Goal: Task Accomplishment & Management: Manage account settings

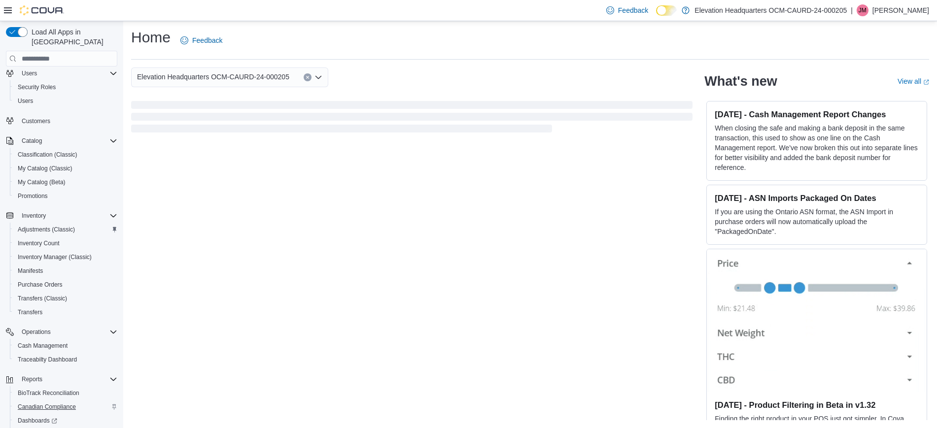
scroll to position [62, 0]
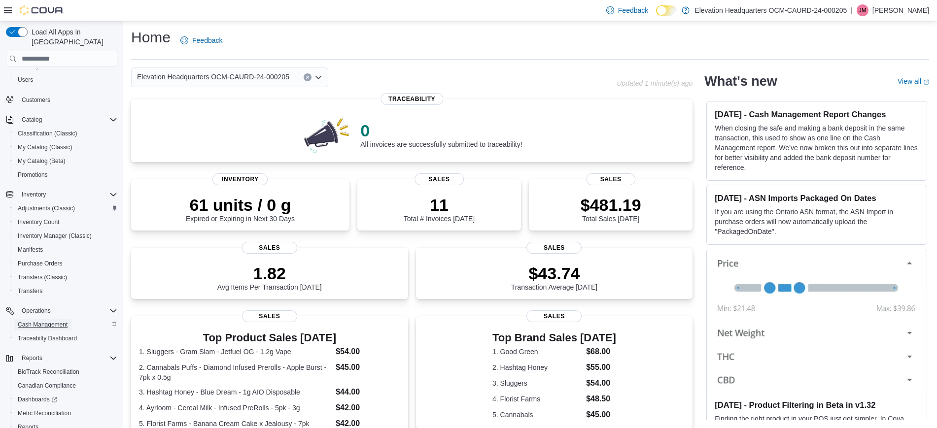
click at [51, 321] on span "Cash Management" at bounding box center [43, 325] width 50 height 8
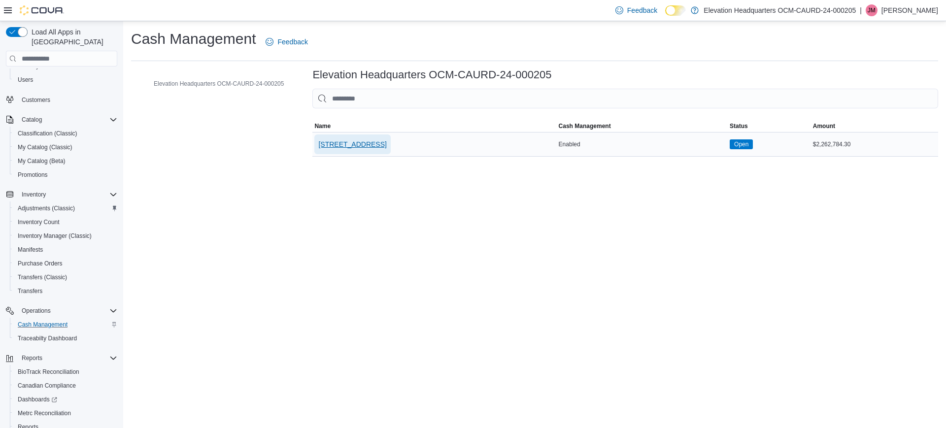
click at [345, 141] on span "[STREET_ADDRESS]" at bounding box center [352, 144] width 68 height 10
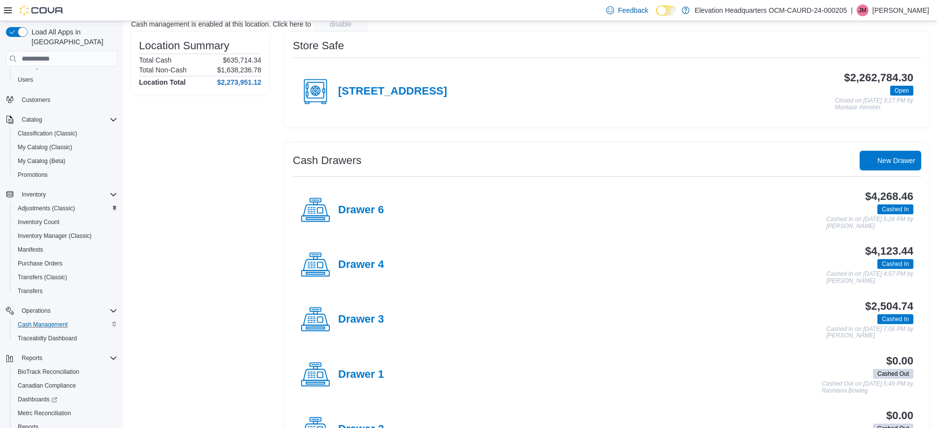
scroll to position [123, 0]
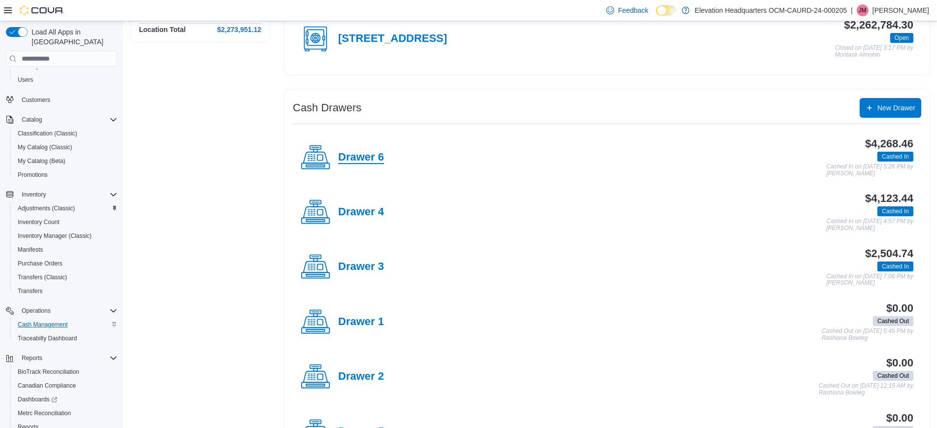
click at [353, 155] on h4 "Drawer 6" at bounding box center [361, 157] width 46 height 13
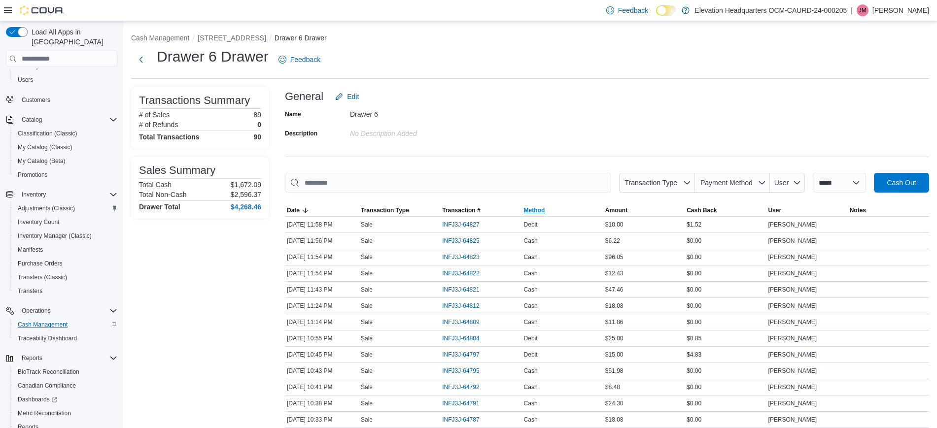
click at [538, 211] on span "Method" at bounding box center [534, 210] width 21 height 8
click at [538, 210] on span "Method" at bounding box center [534, 210] width 21 height 8
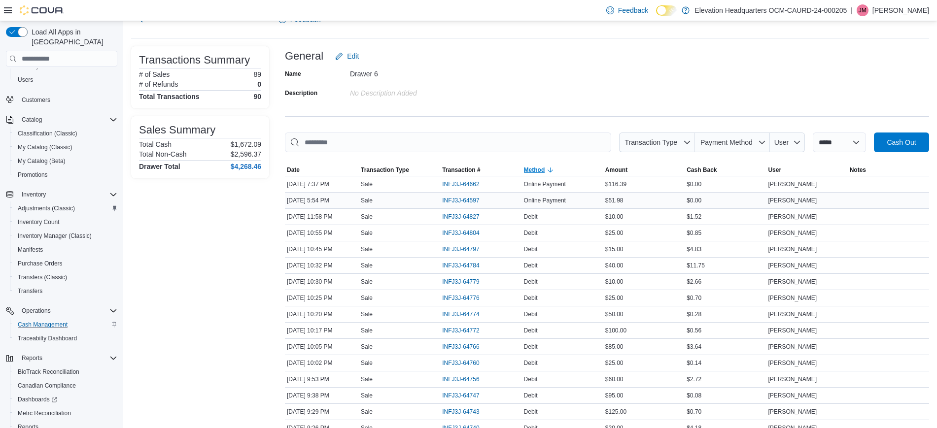
scroll to position [62, 0]
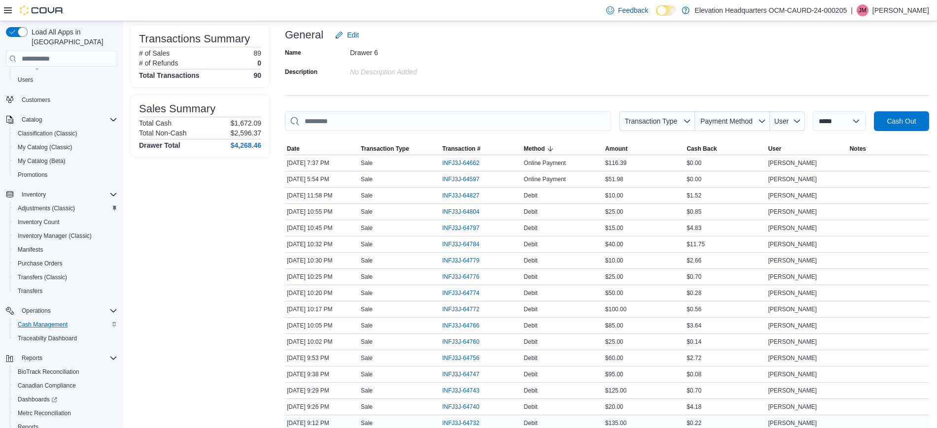
click at [409, 426] on div "Sale" at bounding box center [399, 423] width 81 height 12
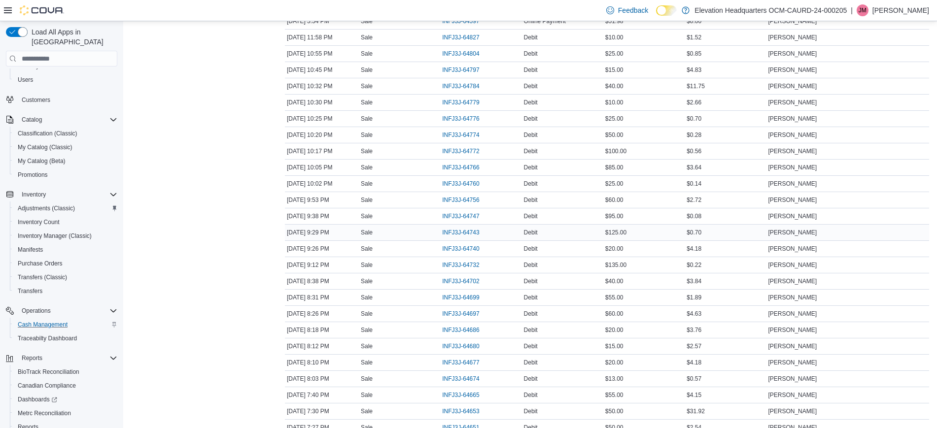
scroll to position [246, 0]
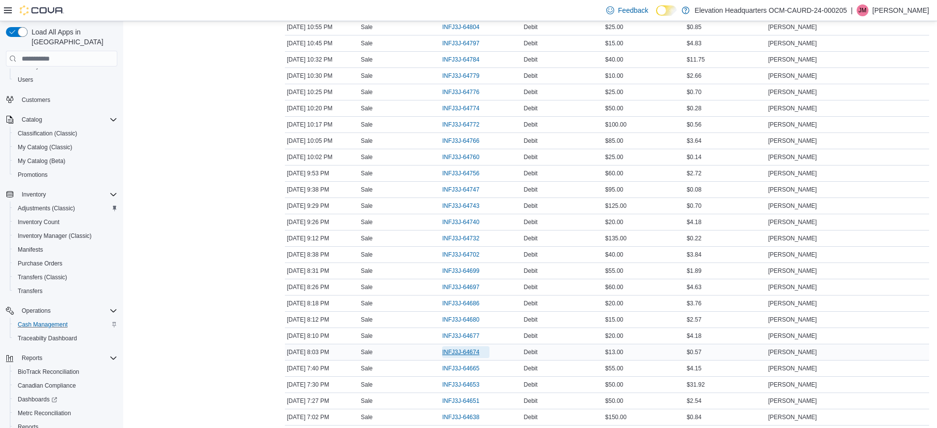
click at [472, 354] on span "INFJ3J-64674" at bounding box center [460, 352] width 37 height 8
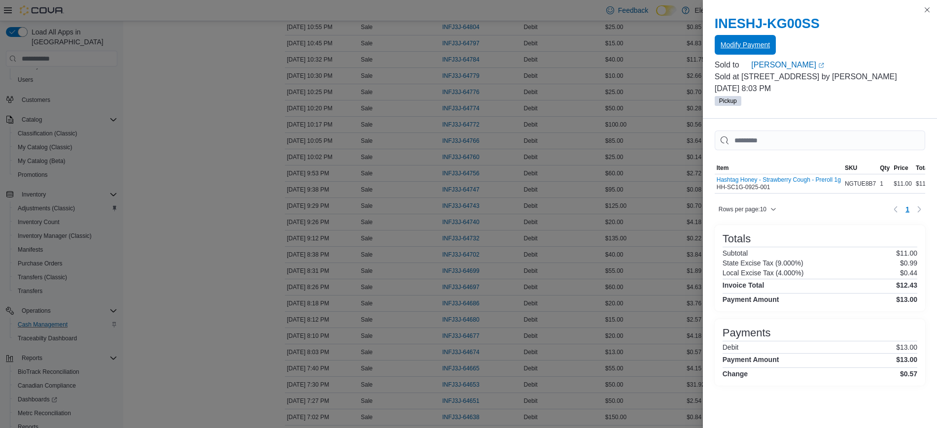
click at [752, 35] on span "Modify Payment" at bounding box center [744, 45] width 49 height 20
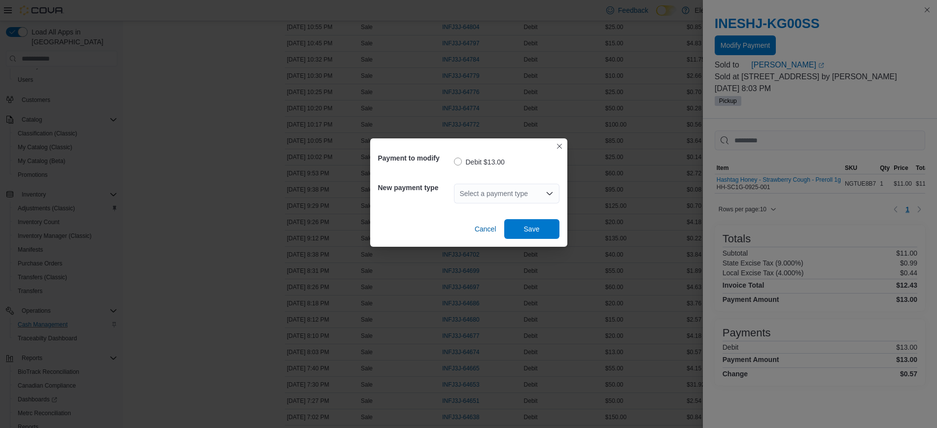
click at [551, 187] on div "Select a payment type" at bounding box center [506, 194] width 105 height 20
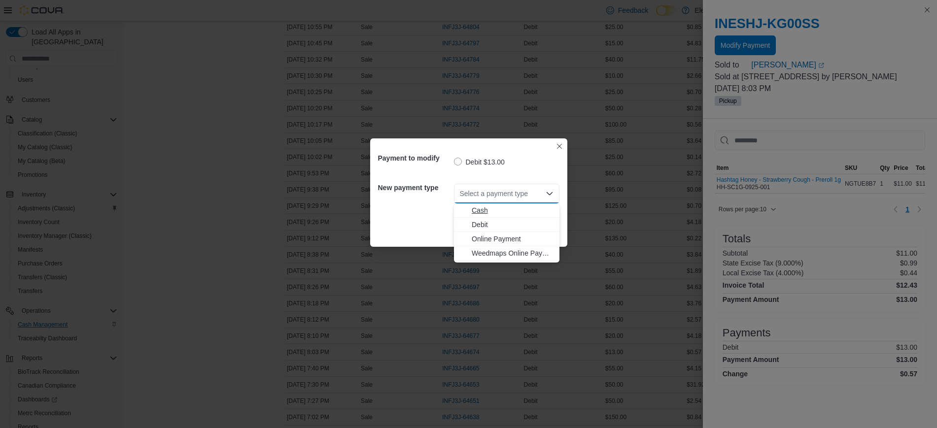
click at [539, 215] on span "Cash" at bounding box center [512, 210] width 82 height 10
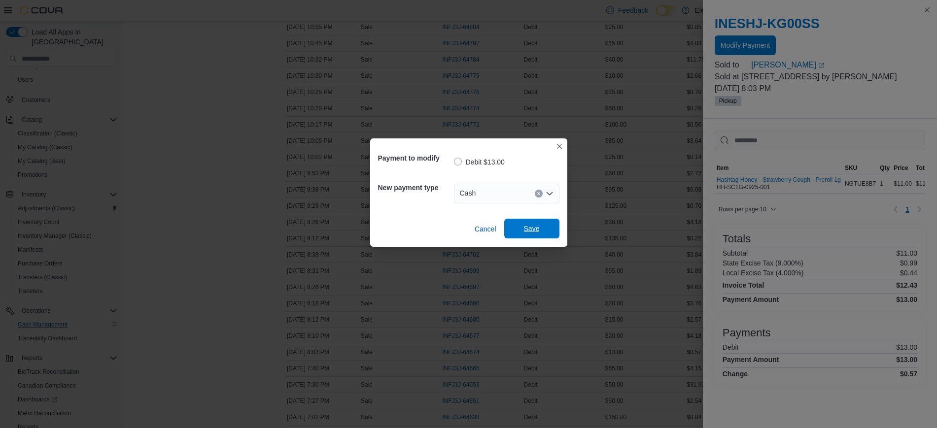
click at [538, 230] on span "Save" at bounding box center [532, 229] width 16 height 10
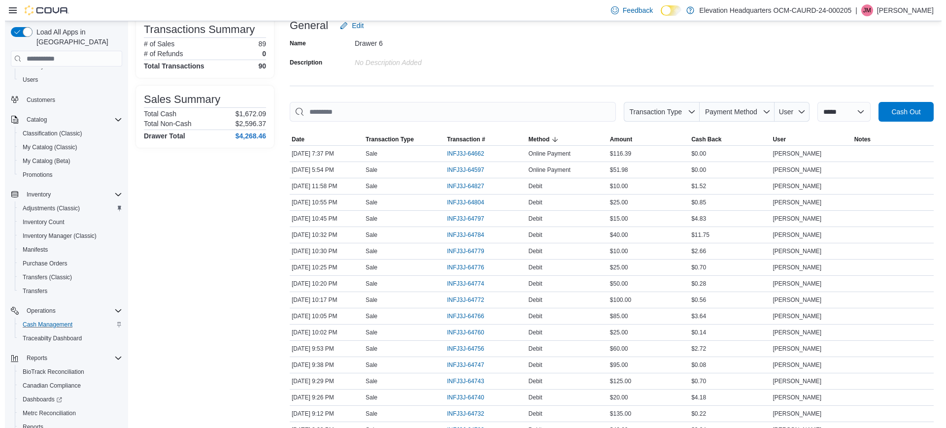
scroll to position [0, 0]
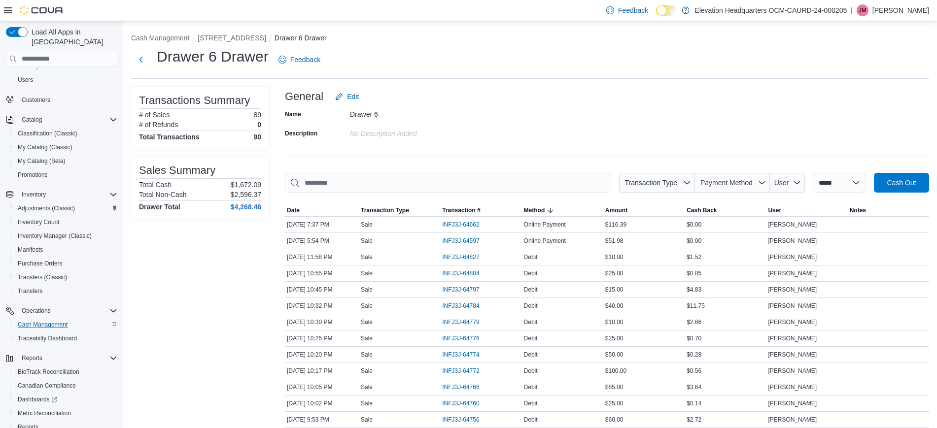
click at [144, 53] on button "Next" at bounding box center [141, 59] width 20 height 20
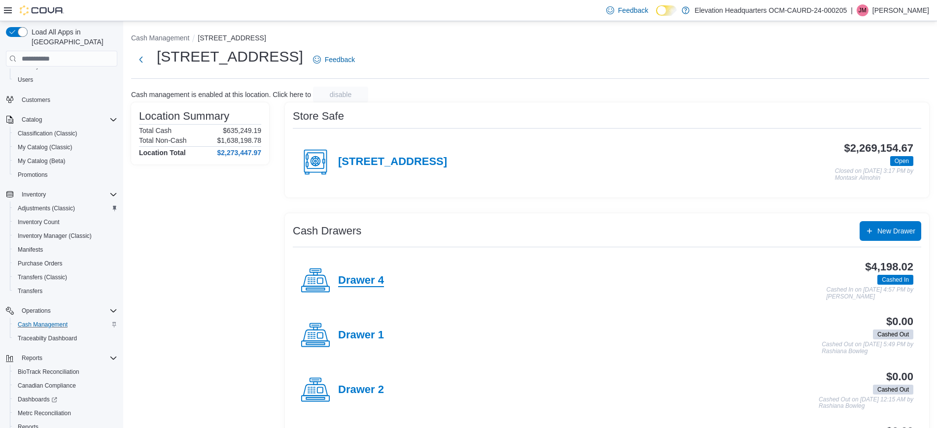
click at [362, 284] on h4 "Drawer 4" at bounding box center [361, 280] width 46 height 13
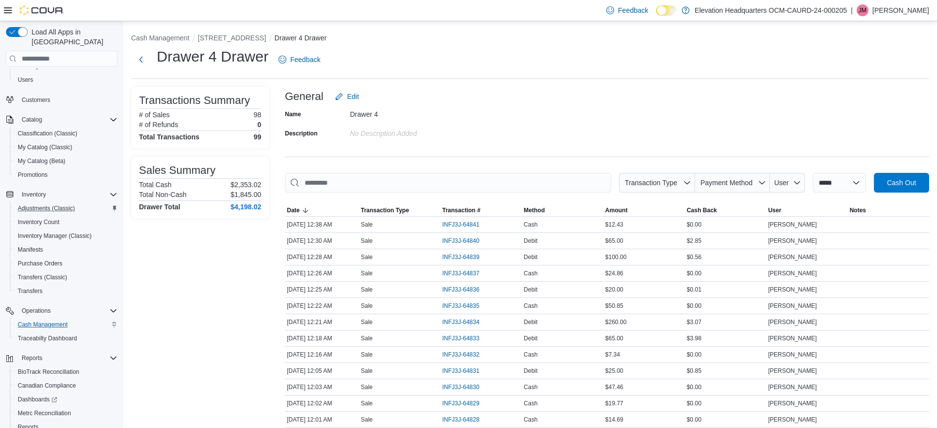
click at [53, 204] on button "Adjustments (Classic)" at bounding box center [65, 209] width 111 height 14
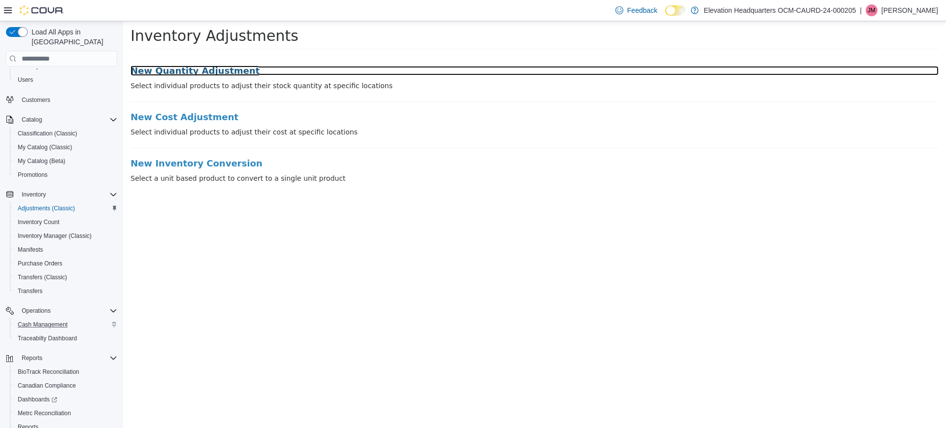
click at [201, 74] on h3 "New Quantity Adjustment" at bounding box center [535, 71] width 808 height 10
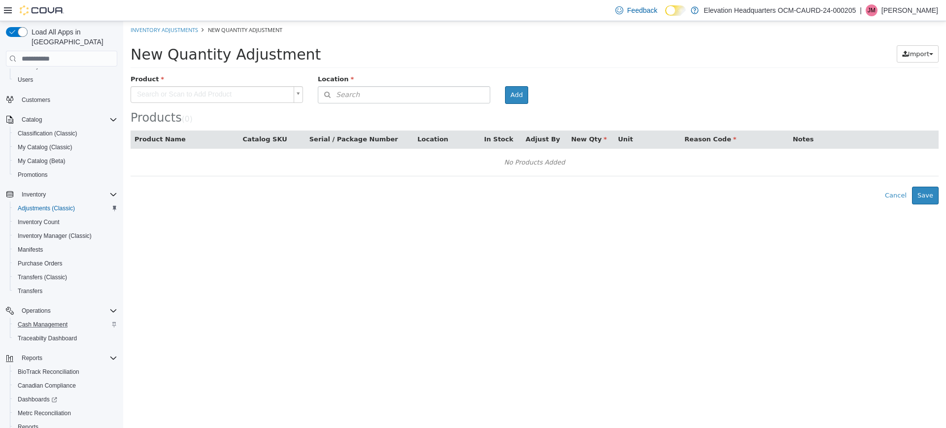
click at [289, 98] on body "× Inventory Adjustments New Quantity Adjustment New Quantity Adjustment Import …" at bounding box center [534, 112] width 823 height 183
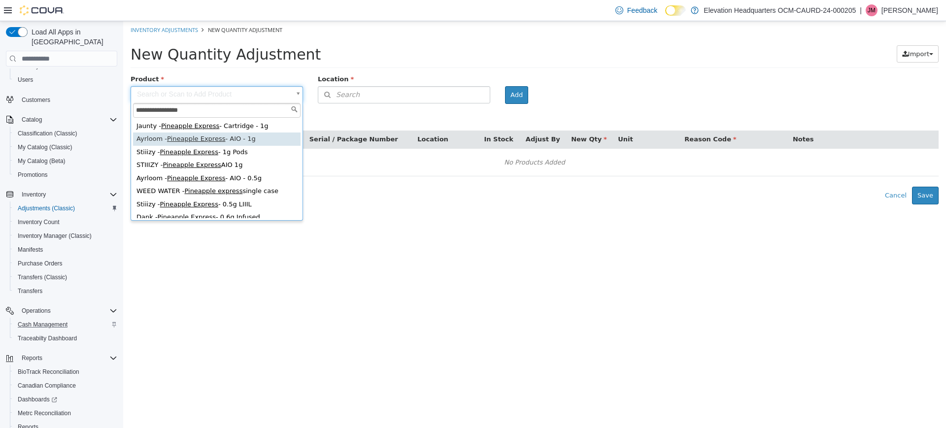
type input "**********"
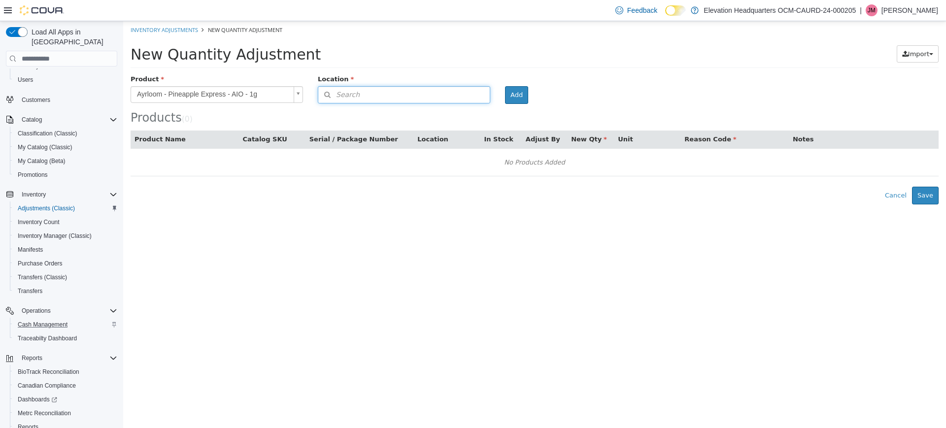
click at [441, 89] on button "Search" at bounding box center [404, 94] width 172 height 17
click at [461, 118] on span "or browse" at bounding box center [465, 112] width 48 height 17
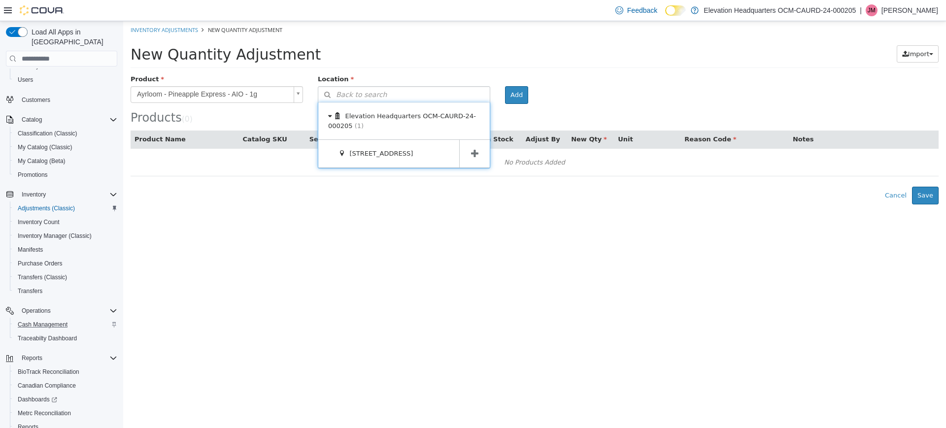
click at [486, 156] on span at bounding box center [474, 154] width 31 height 28
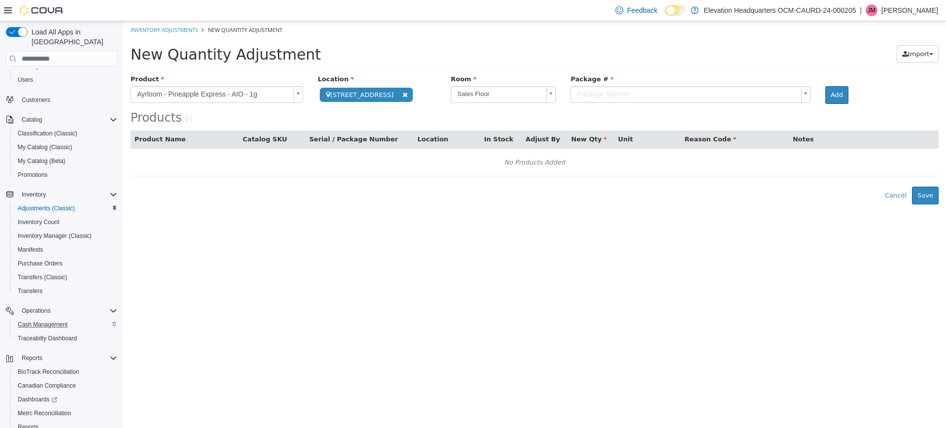
click at [636, 94] on body "**********" at bounding box center [534, 112] width 823 height 183
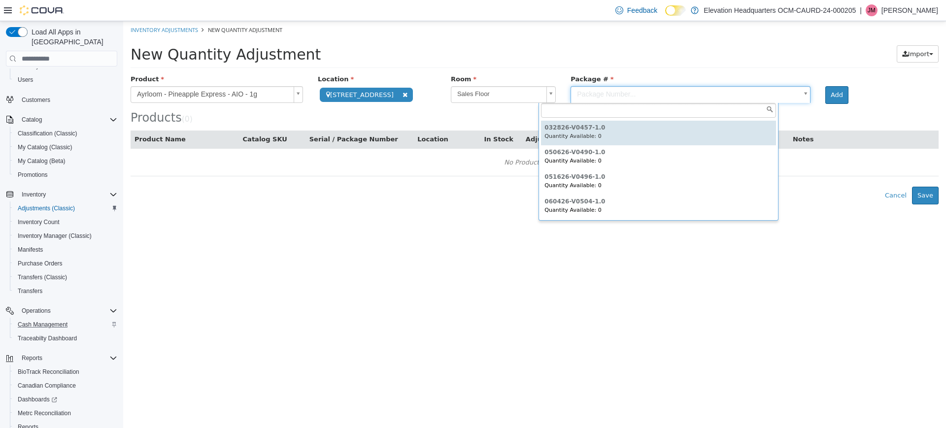
scroll to position [85, 0]
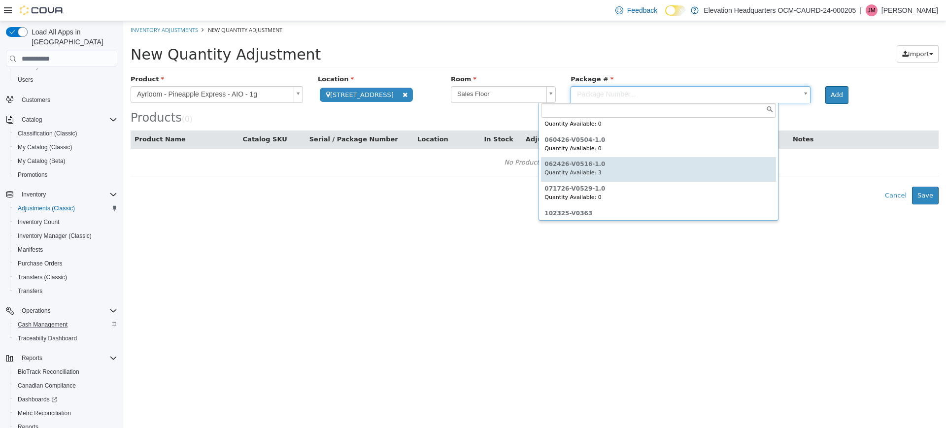
type input "**********"
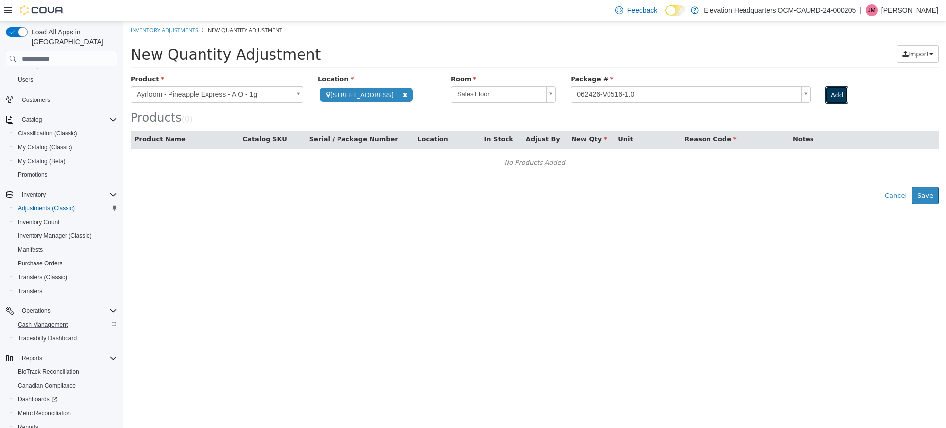
click at [825, 96] on button "Add" at bounding box center [836, 95] width 23 height 18
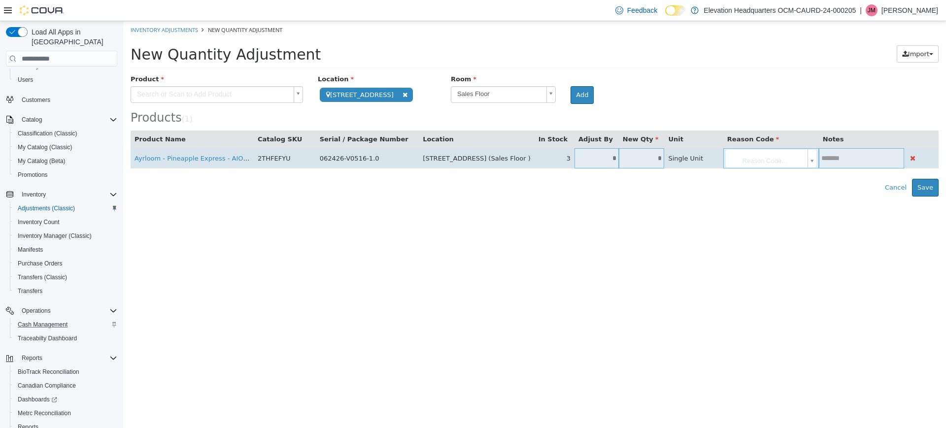
click at [574, 156] on input "*" at bounding box center [596, 158] width 44 height 7
type input "**"
type input "*"
click at [738, 166] on body "**********" at bounding box center [534, 108] width 823 height 175
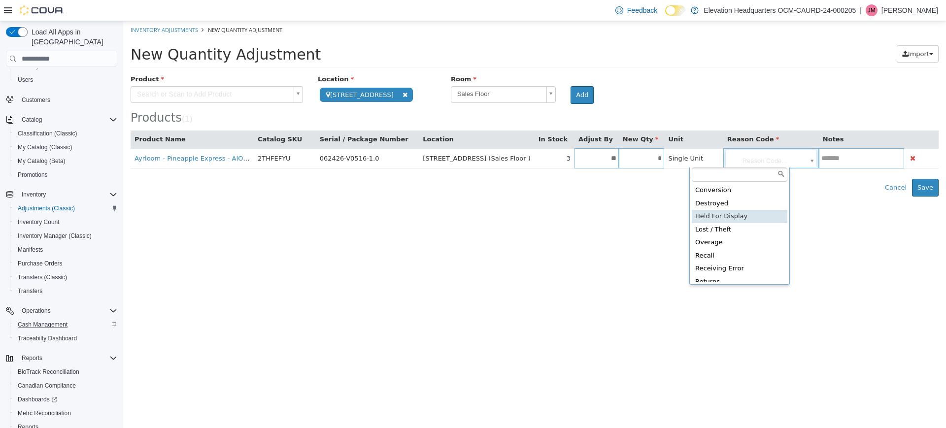
scroll to position [45, 0]
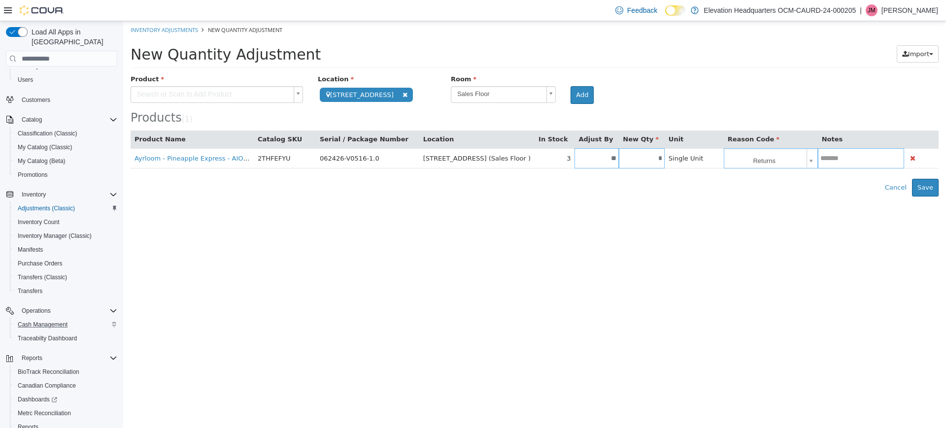
type input "**********"
drag, startPoint x: 733, startPoint y: 238, endPoint x: 737, endPoint y: 231, distance: 7.9
click at [735, 197] on html "**********" at bounding box center [534, 108] width 823 height 175
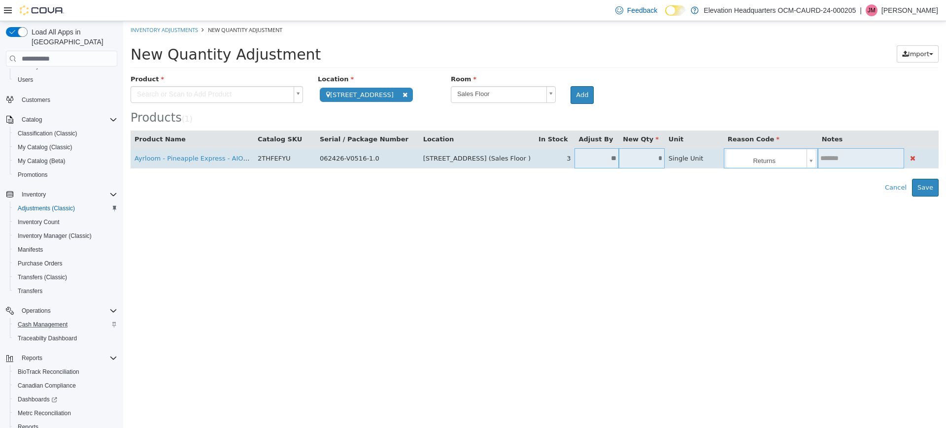
click at [820, 162] on input "text" at bounding box center [861, 158] width 86 height 7
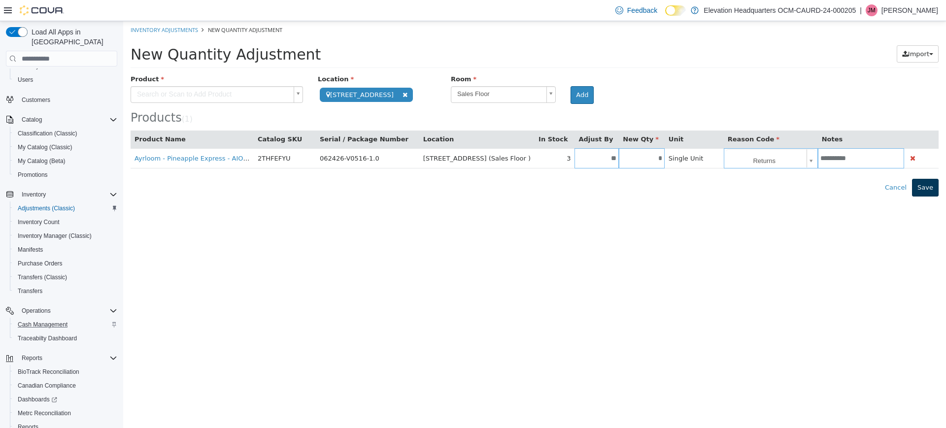
type input "*********"
click at [924, 188] on button "Save" at bounding box center [925, 188] width 27 height 18
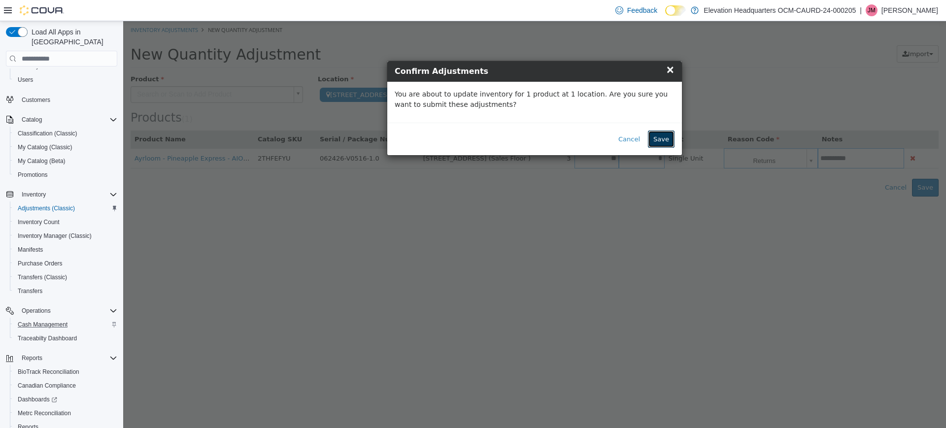
click at [671, 139] on button "Save" at bounding box center [661, 140] width 27 height 18
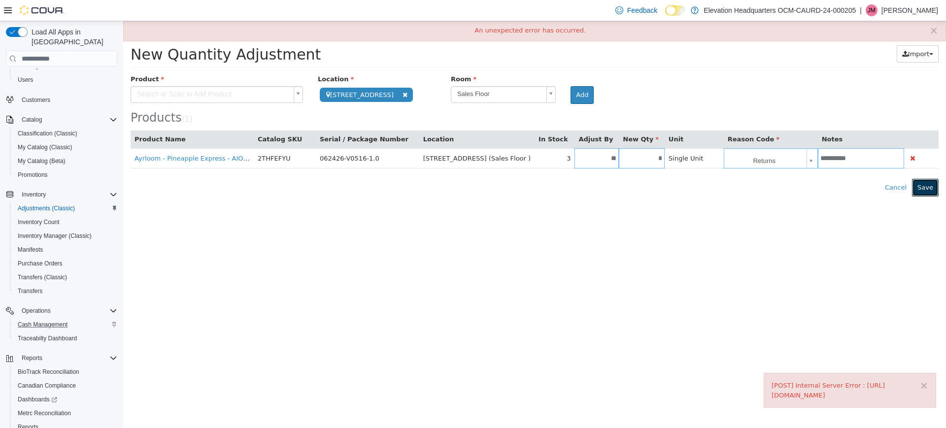
click at [926, 192] on button "Save" at bounding box center [925, 188] width 27 height 18
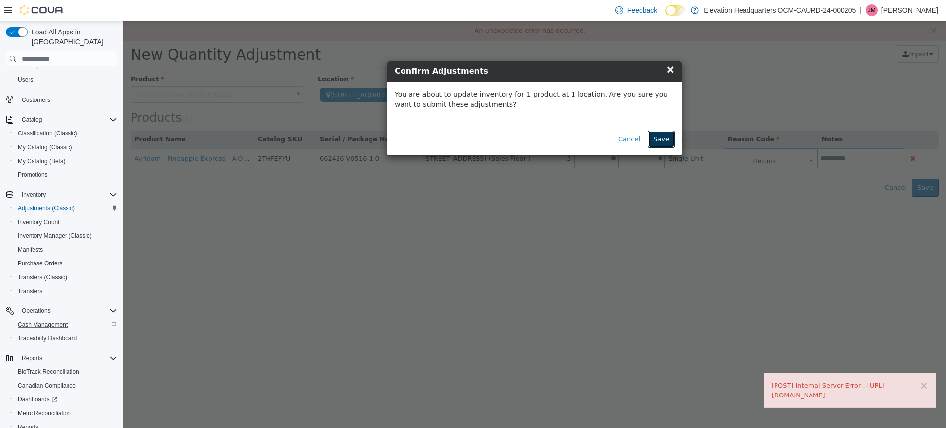
click at [664, 131] on button "Save" at bounding box center [661, 140] width 27 height 18
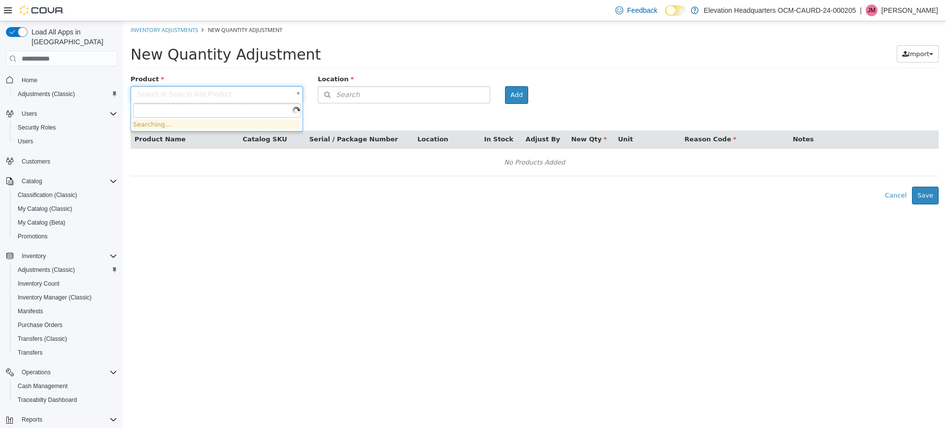
click at [238, 97] on body "× Inventory Adjustments New Quantity Adjustment New Quantity Adjustment Import …" at bounding box center [534, 112] width 823 height 183
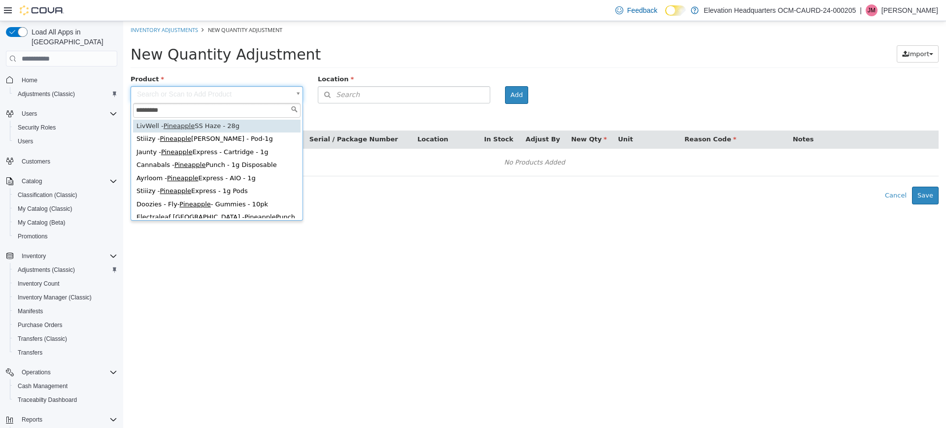
type input "*********"
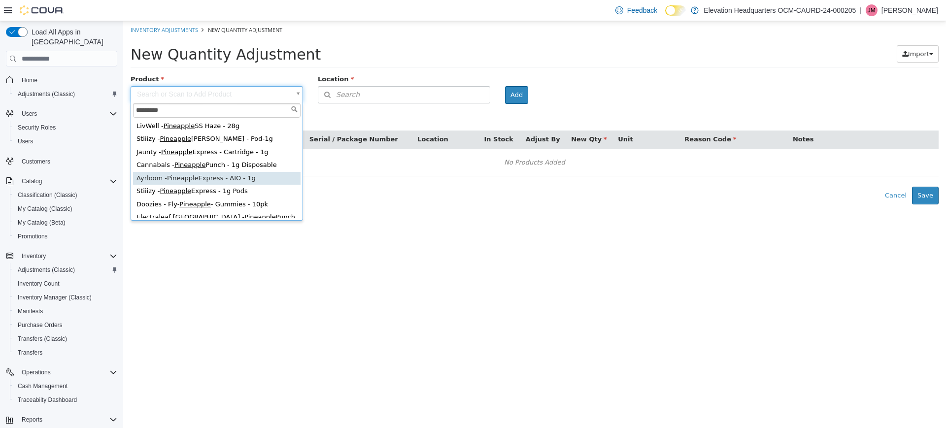
type input "**********"
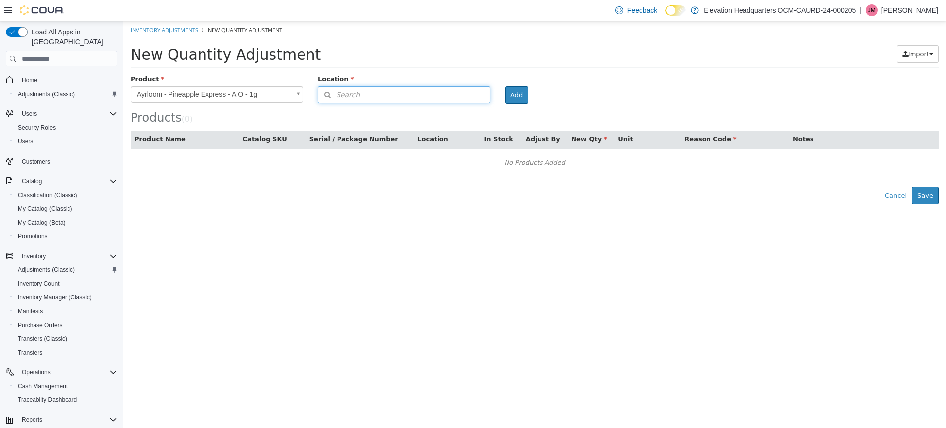
click at [406, 88] on button "Search" at bounding box center [404, 94] width 172 height 17
click at [482, 118] on span "or browse" at bounding box center [465, 112] width 48 height 17
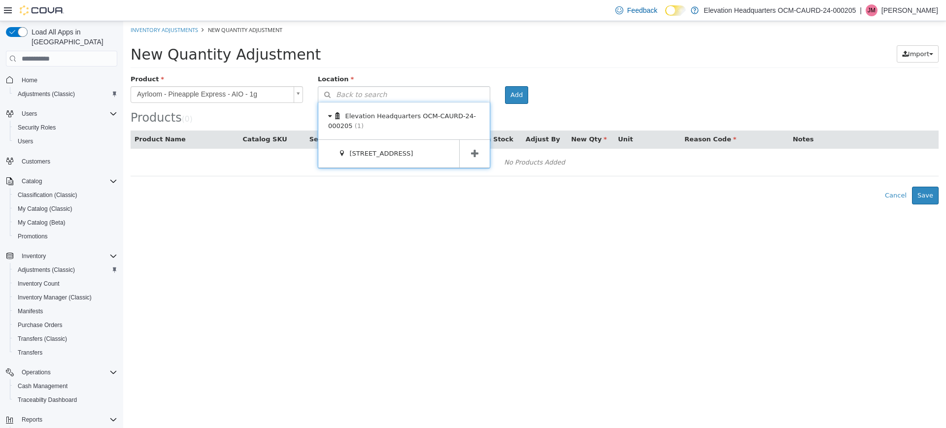
click at [464, 156] on span at bounding box center [474, 154] width 31 height 28
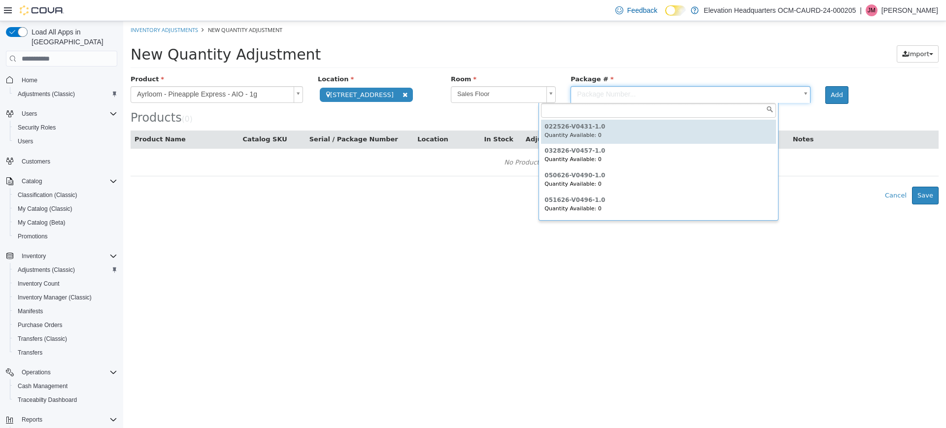
drag, startPoint x: 594, startPoint y: 89, endPoint x: 596, endPoint y: 97, distance: 8.1
click at [594, 89] on body "**********" at bounding box center [534, 112] width 823 height 183
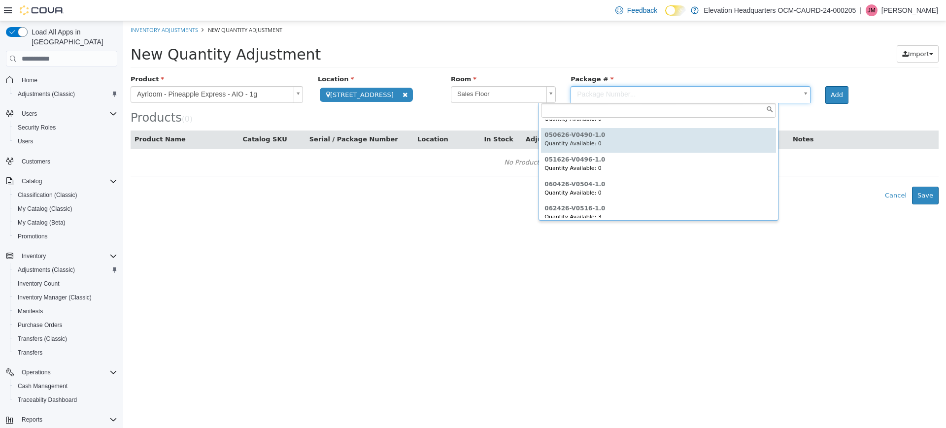
scroll to position [62, 0]
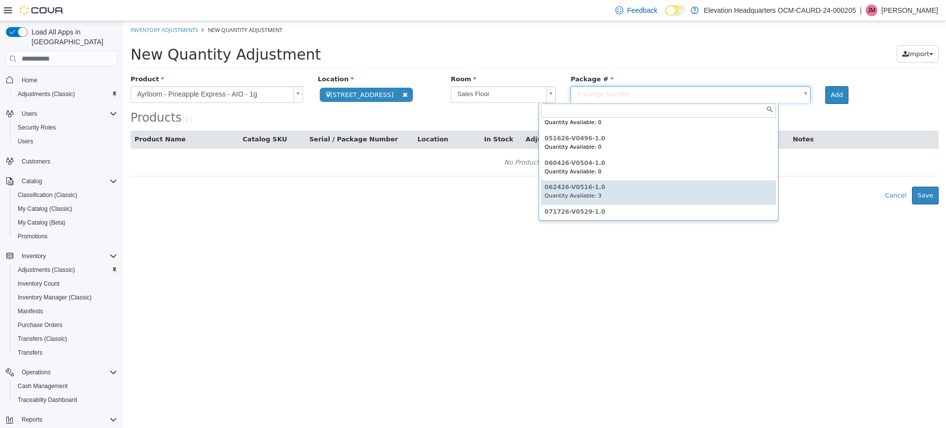
type input "**********"
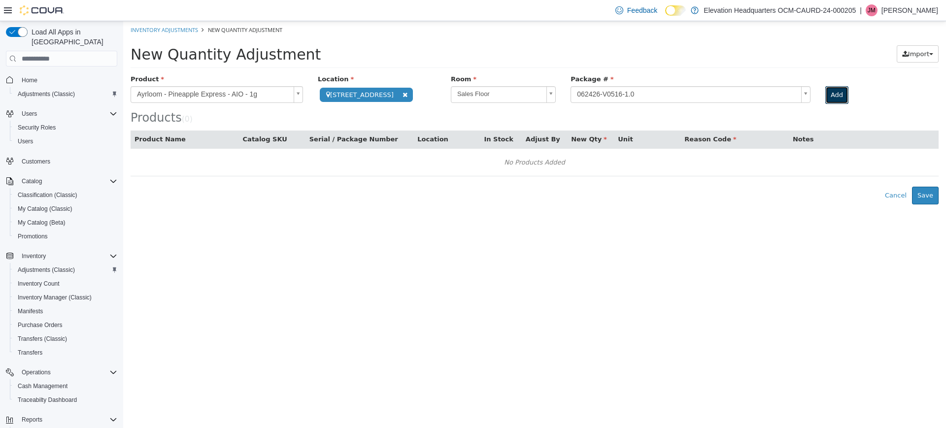
click at [825, 99] on button "Add" at bounding box center [836, 95] width 23 height 18
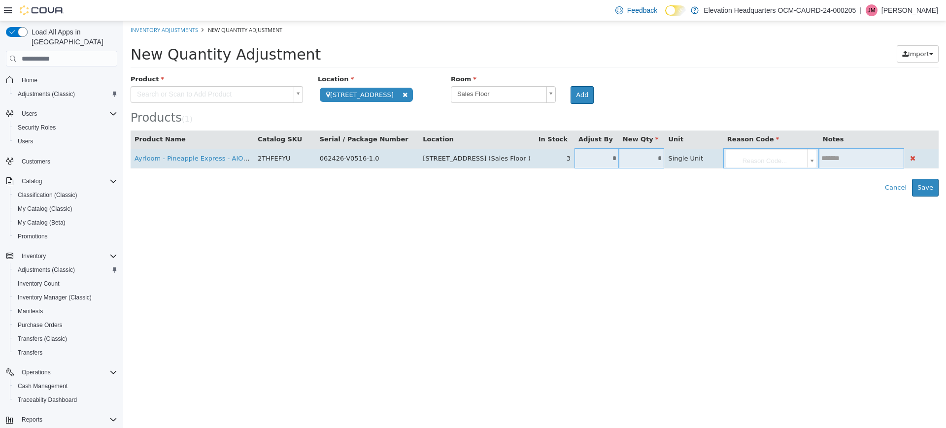
click at [574, 159] on input "*" at bounding box center [596, 158] width 44 height 7
type input "**"
type input "*"
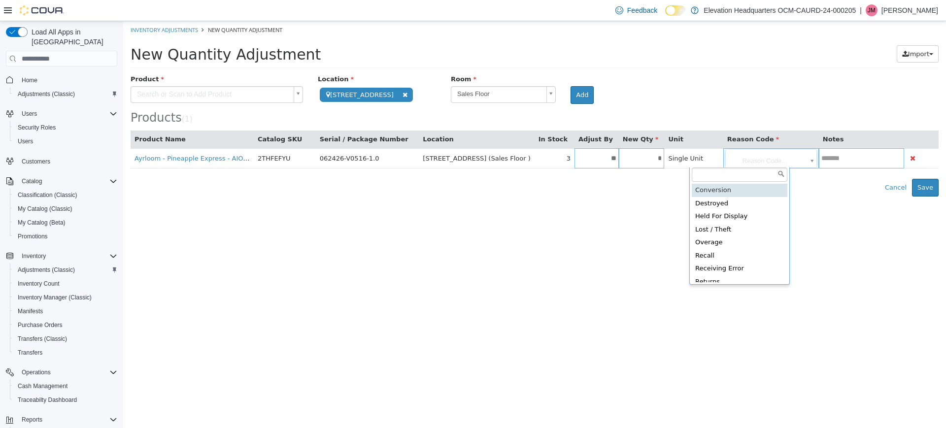
click at [775, 157] on body "**********" at bounding box center [534, 108] width 823 height 175
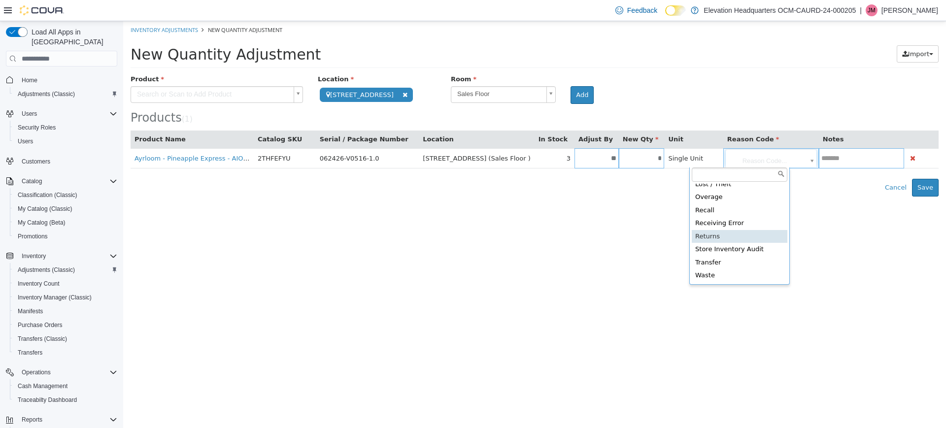
type input "**********"
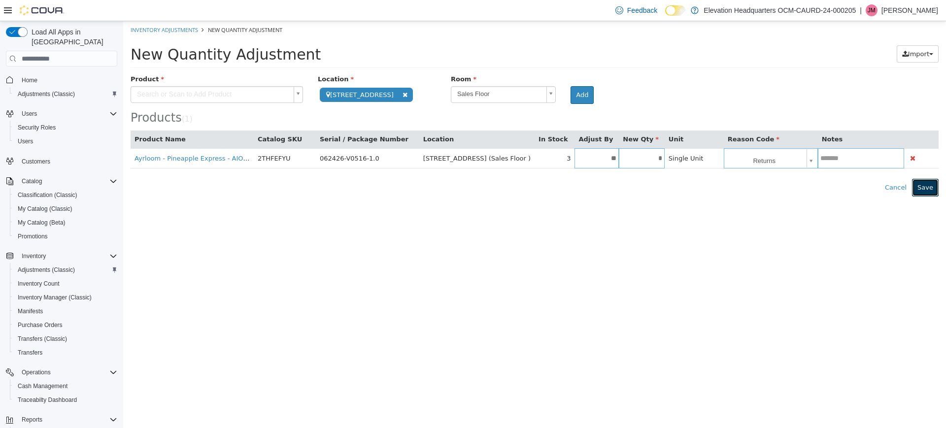
click at [920, 191] on button "Save" at bounding box center [925, 188] width 27 height 18
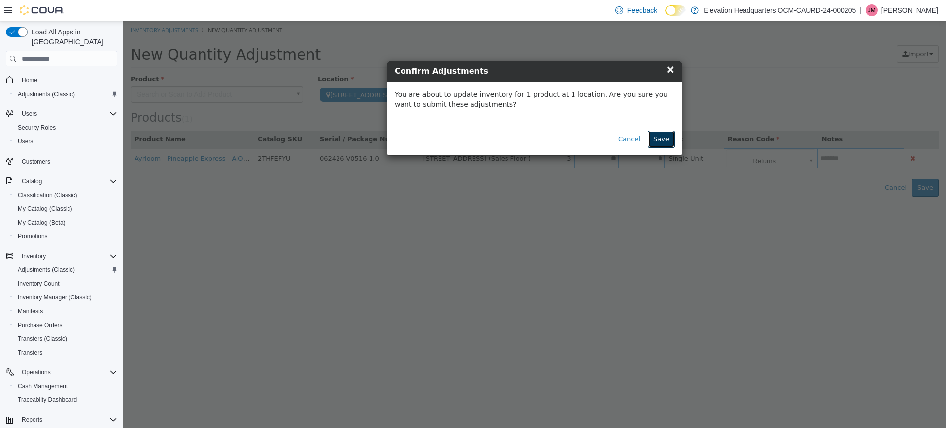
click at [672, 138] on button "Save" at bounding box center [661, 140] width 27 height 18
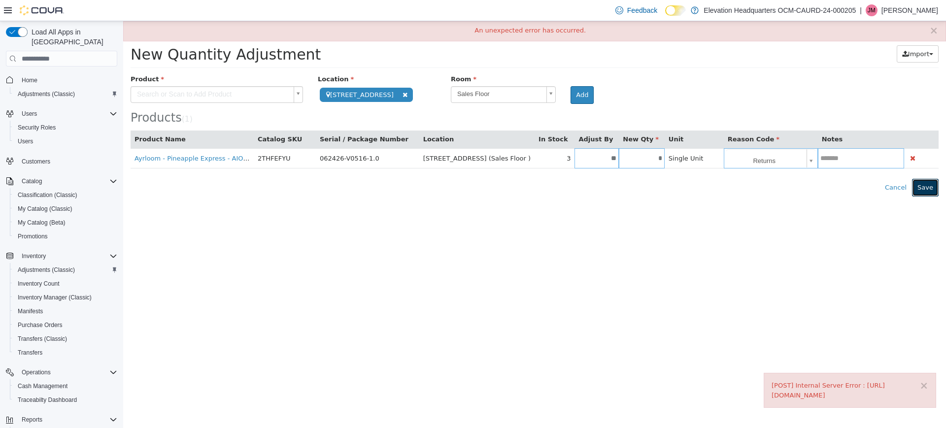
click at [930, 184] on button "Save" at bounding box center [925, 188] width 27 height 18
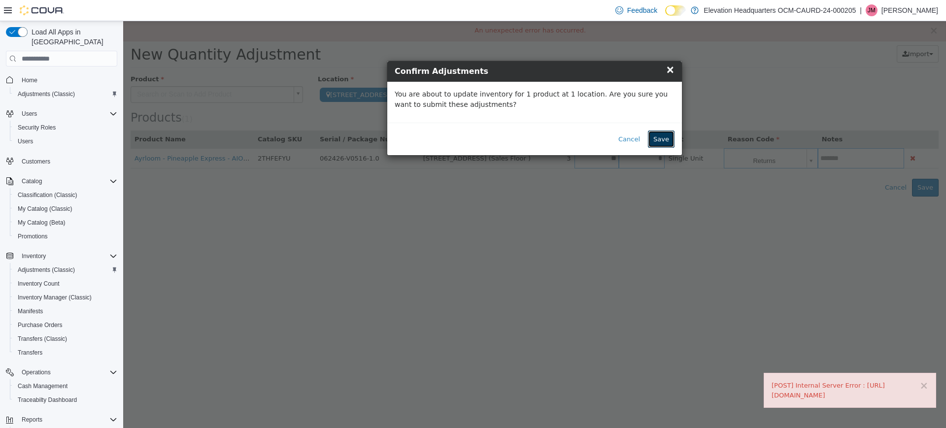
click at [657, 141] on button "Save" at bounding box center [661, 140] width 27 height 18
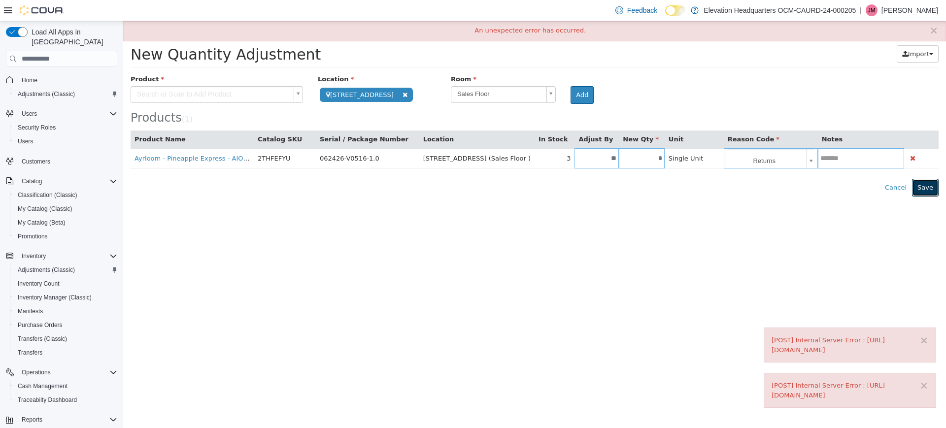
click at [918, 183] on button "Save" at bounding box center [925, 188] width 27 height 18
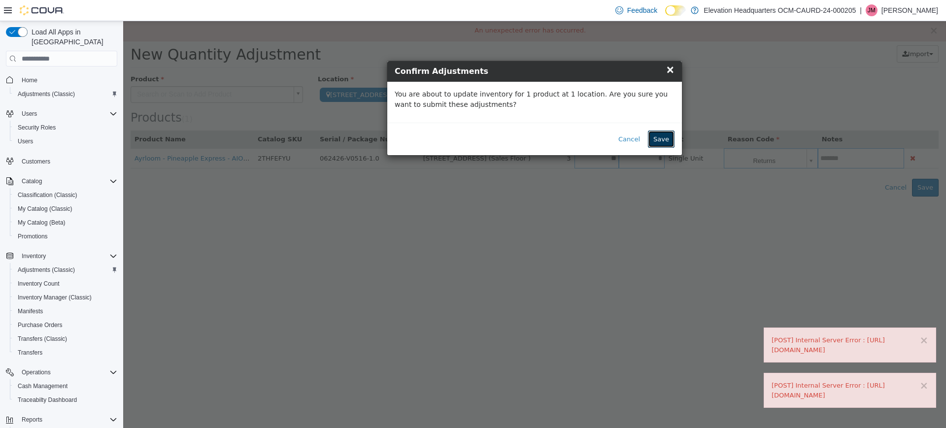
click at [672, 140] on button "Save" at bounding box center [661, 140] width 27 height 18
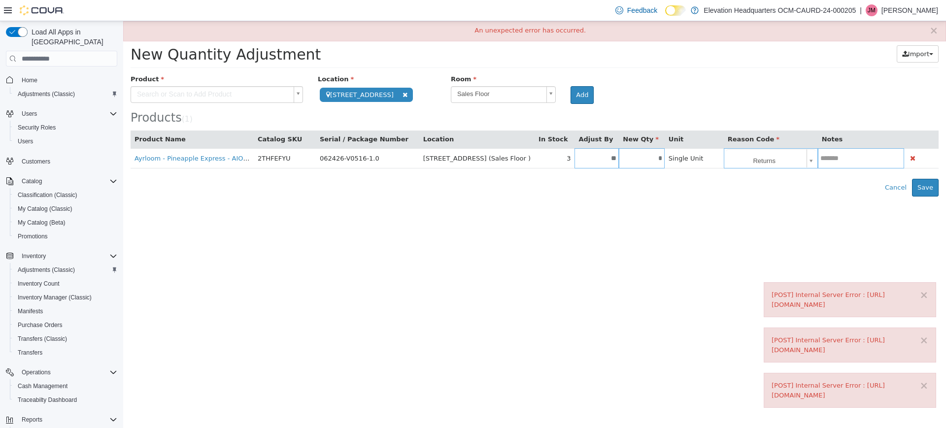
click at [733, 187] on div "Error saving adjustment please resolve the errors above. Cancel Save" at bounding box center [534, 188] width 823 height 18
click at [934, 183] on button "Save" at bounding box center [925, 188] width 27 height 18
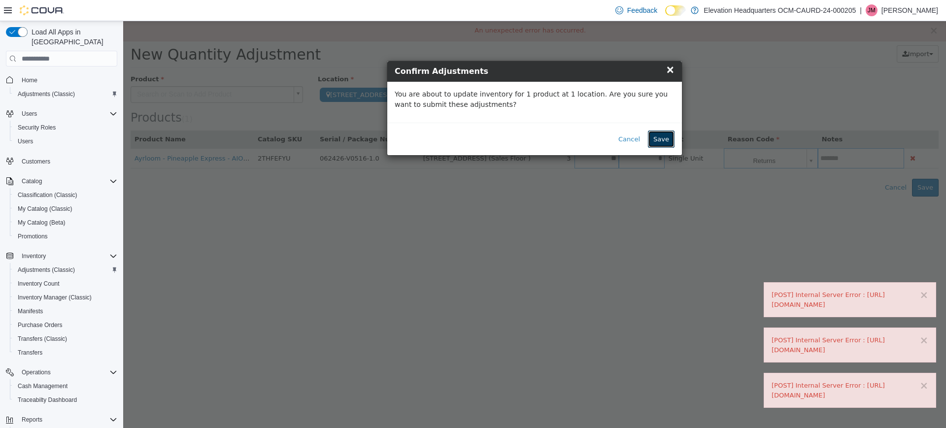
click at [667, 132] on button "Save" at bounding box center [661, 140] width 27 height 18
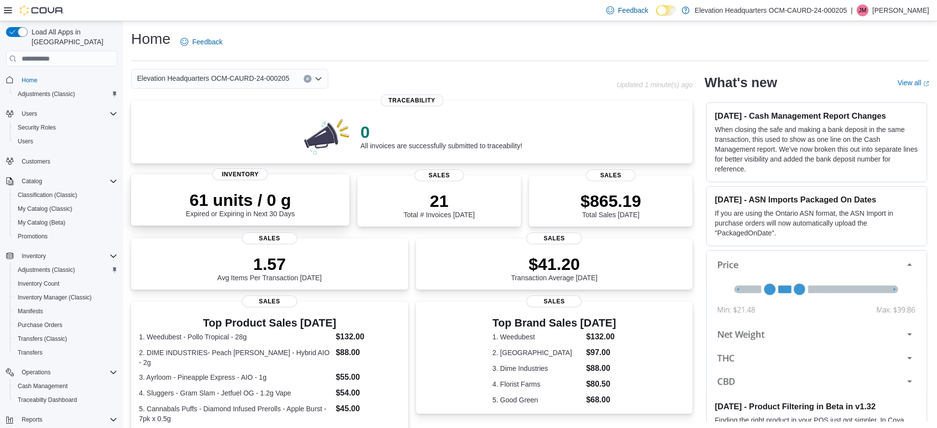
click at [225, 202] on p "61 units / 0 g" at bounding box center [240, 200] width 109 height 20
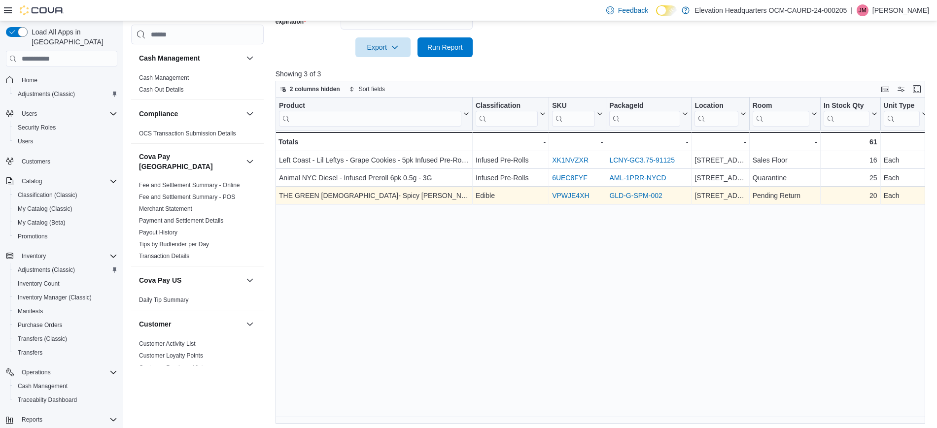
scroll to position [309, 0]
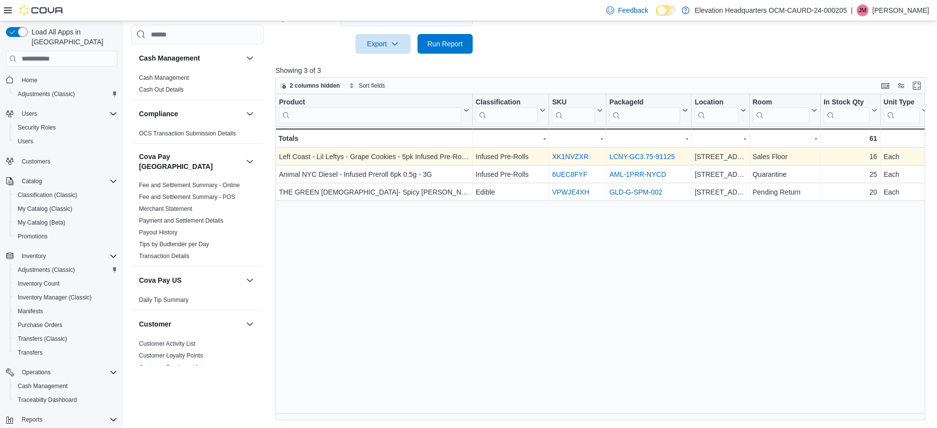
click at [565, 155] on link "XK1NVZXR" at bounding box center [570, 157] width 36 height 8
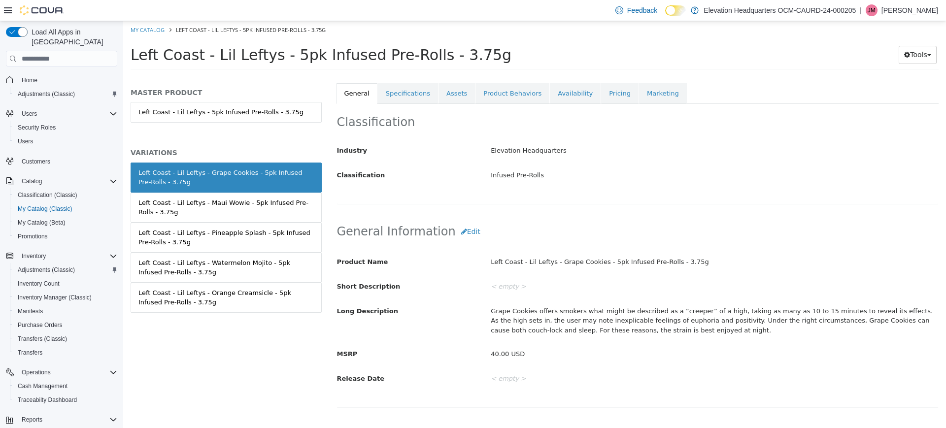
scroll to position [185, 0]
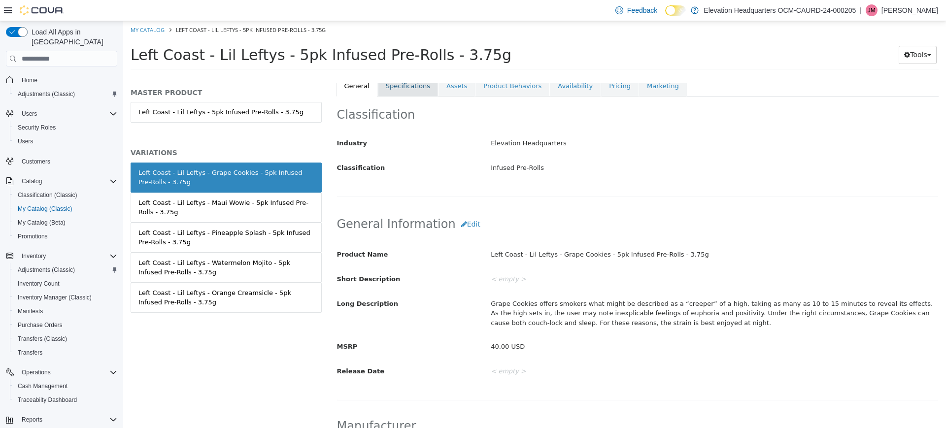
click at [385, 95] on link "Specifications" at bounding box center [408, 86] width 60 height 21
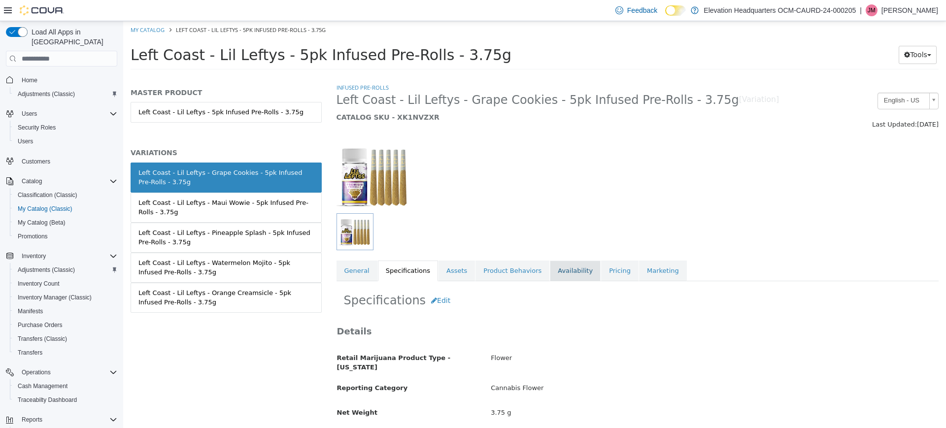
click at [571, 273] on link "Availability" at bounding box center [575, 271] width 51 height 21
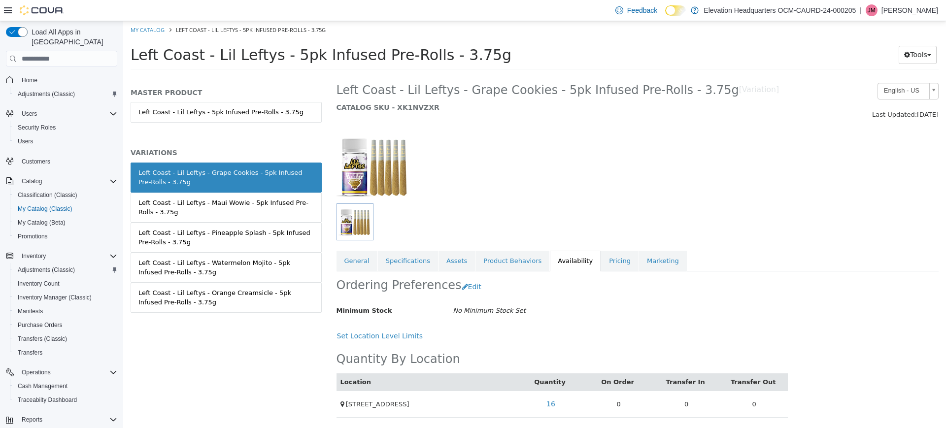
scroll to position [10, 0]
click at [554, 401] on link "16" at bounding box center [551, 404] width 20 height 18
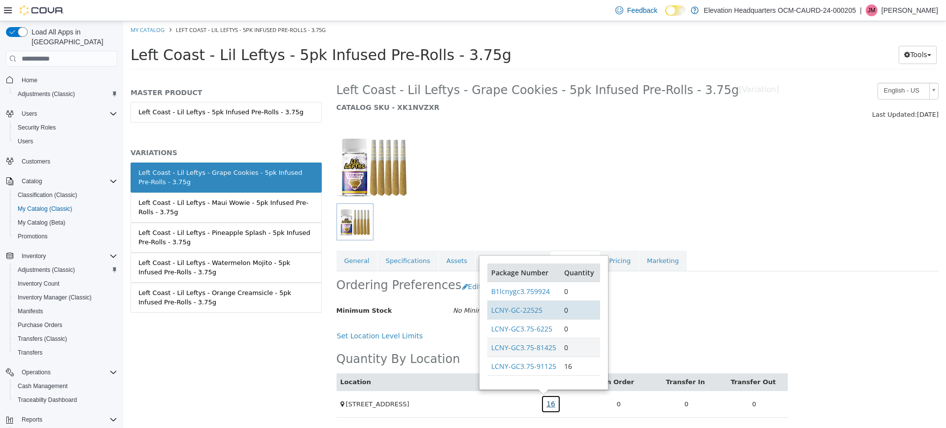
scroll to position [4, 0]
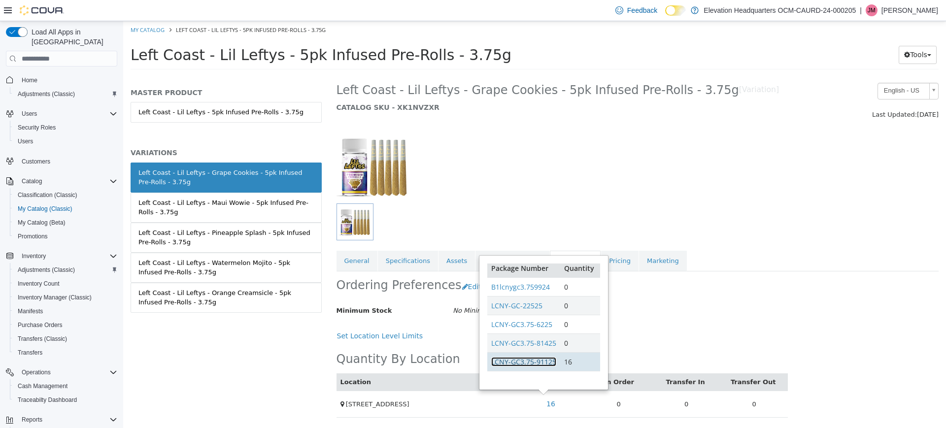
click at [535, 358] on link "LCNY-GC3.75-91125" at bounding box center [523, 361] width 65 height 9
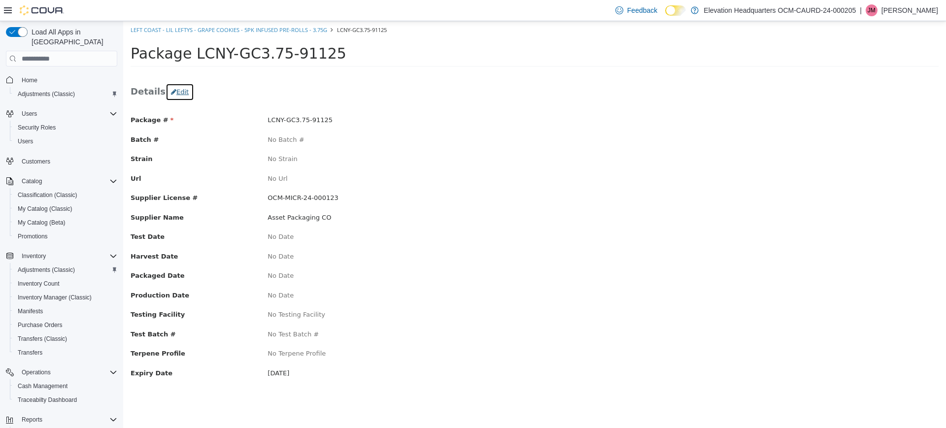
click at [181, 95] on button "Edit" at bounding box center [180, 92] width 29 height 18
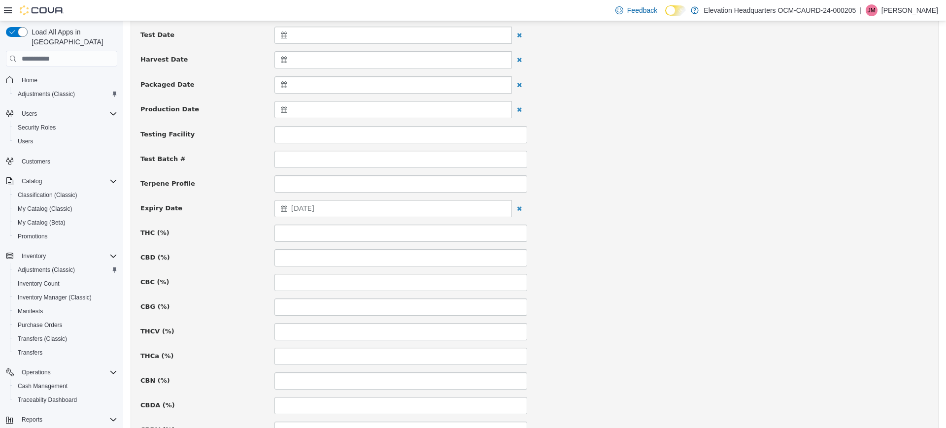
scroll to position [246, 0]
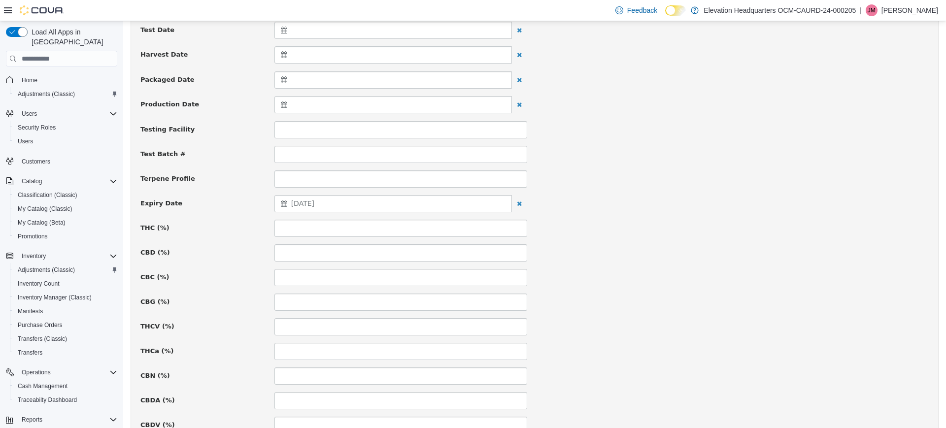
click at [370, 203] on div "[DATE]" at bounding box center [392, 203] width 237 height 17
click at [314, 206] on span "[DATE]" at bounding box center [302, 204] width 23 height 8
click at [314, 204] on span "[DATE]" at bounding box center [302, 204] width 23 height 8
click at [350, 201] on div "[DATE]" at bounding box center [392, 203] width 237 height 17
click at [314, 201] on span "[DATE]" at bounding box center [302, 204] width 23 height 8
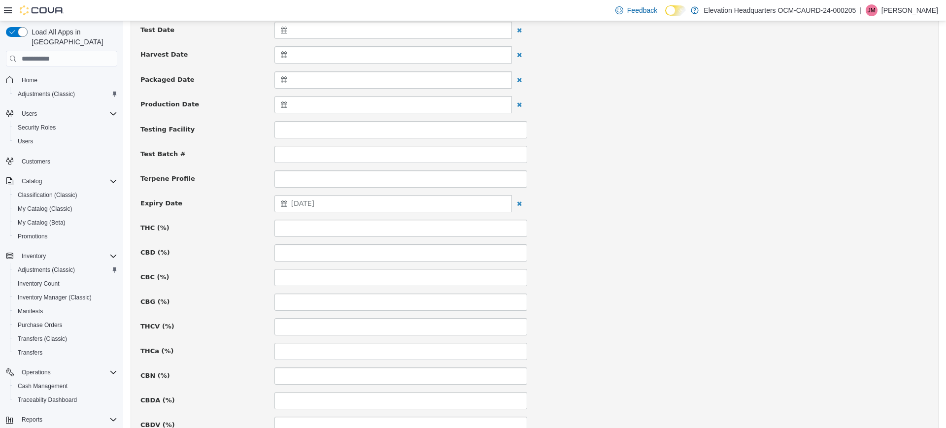
click at [314, 201] on span "[DATE]" at bounding box center [302, 204] width 23 height 8
click at [314, 204] on span "[DATE]" at bounding box center [302, 204] width 23 height 8
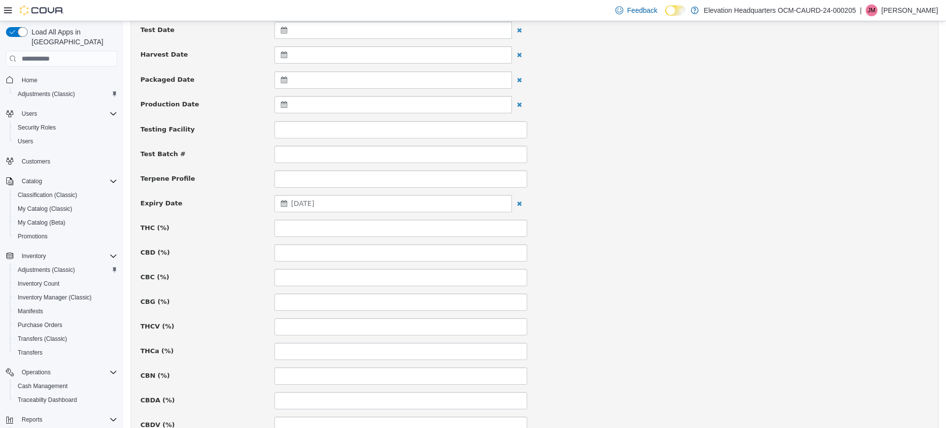
click at [314, 204] on span "[DATE]" at bounding box center [302, 204] width 23 height 8
click at [314, 207] on span "[DATE]" at bounding box center [302, 204] width 23 height 8
click at [342, 194] on div "**********" at bounding box center [534, 332] width 788 height 927
click at [314, 206] on span "[DATE]" at bounding box center [302, 204] width 23 height 8
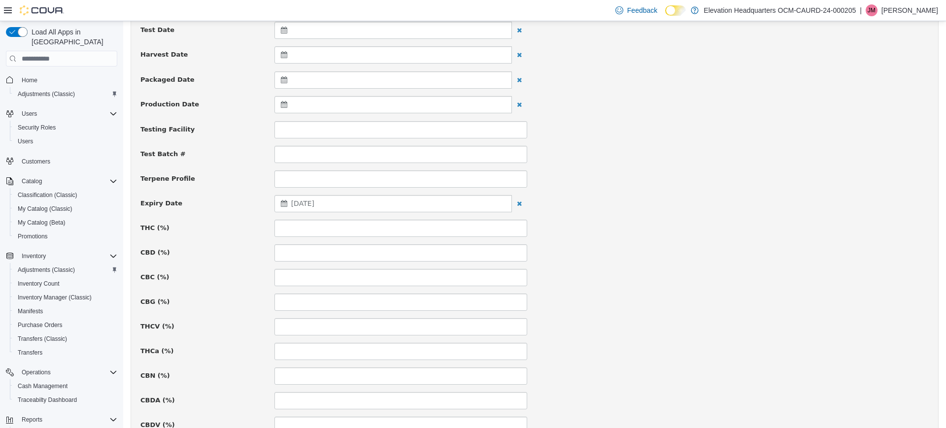
click at [314, 206] on span "[DATE]" at bounding box center [302, 204] width 23 height 8
click at [374, 206] on div "[DATE]" at bounding box center [392, 203] width 237 height 17
click at [331, 227] on th "[DATE]" at bounding box center [332, 228] width 79 height 17
click at [343, 228] on th "[DATE]" at bounding box center [332, 228] width 79 height 17
click at [383, 226] on th at bounding box center [380, 228] width 16 height 17
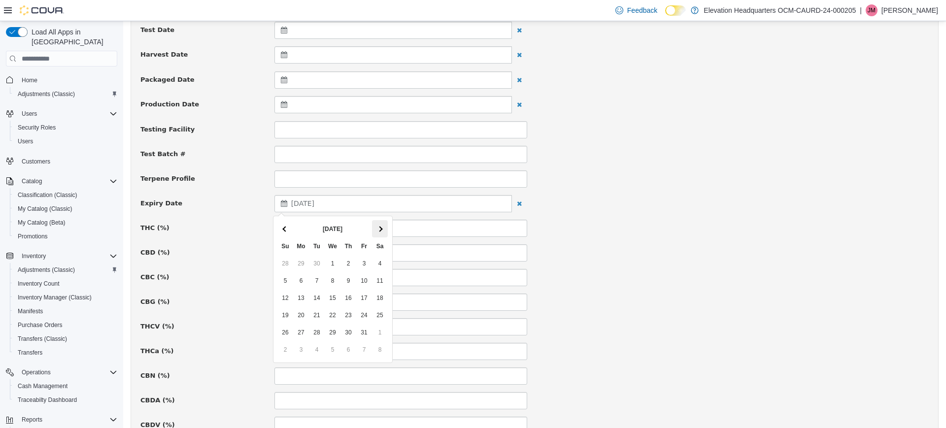
click at [382, 226] on th at bounding box center [380, 228] width 16 height 17
click at [381, 227] on th at bounding box center [380, 228] width 16 height 17
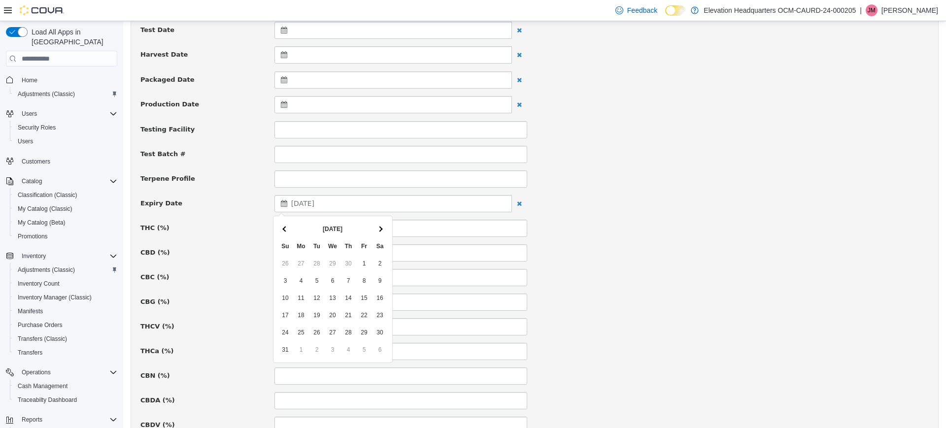
click at [381, 227] on th at bounding box center [380, 228] width 16 height 17
click at [623, 220] on div at bounding box center [736, 220] width 402 height 0
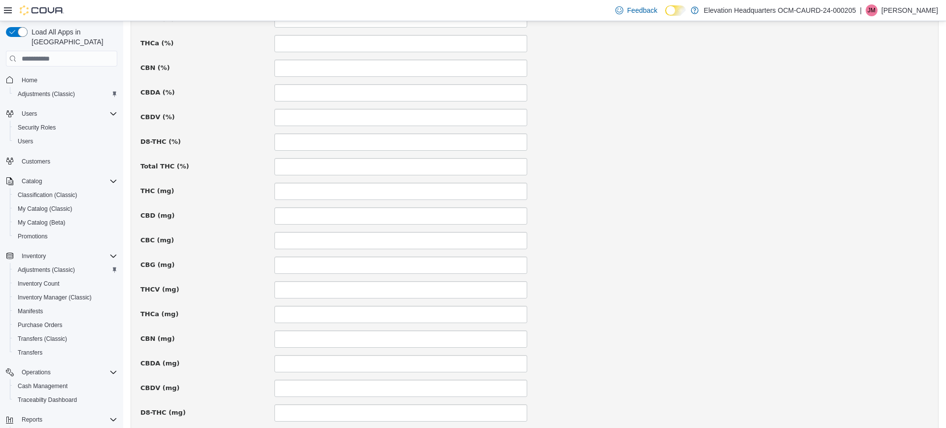
scroll to position [644, 0]
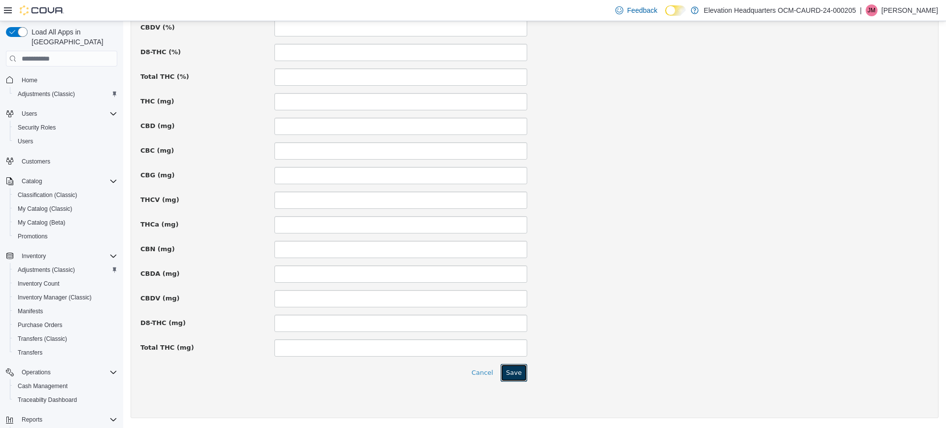
click at [516, 369] on button "Save" at bounding box center [514, 373] width 27 height 18
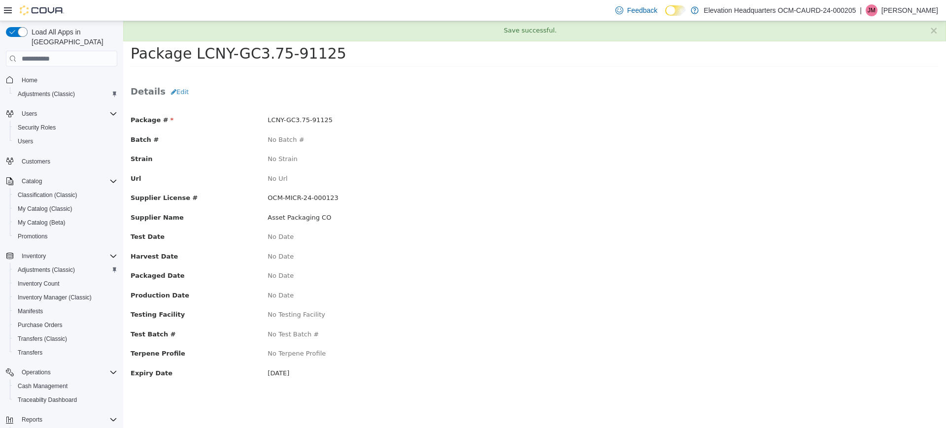
scroll to position [0, 0]
